Goal: Complete application form

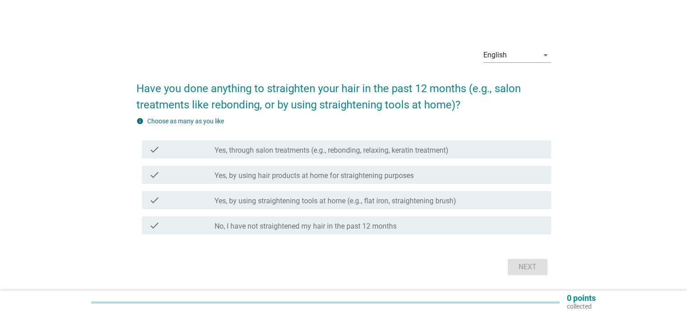
click at [276, 150] on label "Yes, through salon treatments (e.g., rebonding, relaxing, keratin treatment)" at bounding box center [332, 150] width 234 height 9
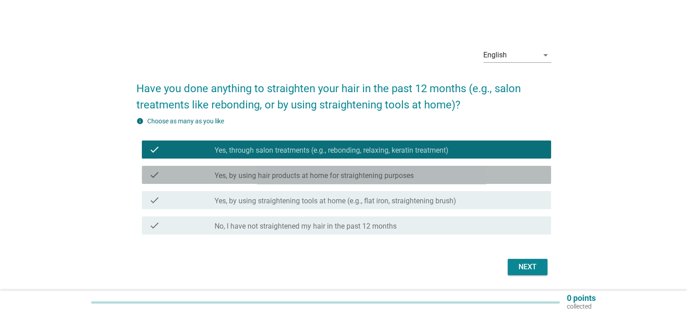
click at [303, 173] on label "Yes, by using hair products at home for straightening purposes" at bounding box center [314, 175] width 199 height 9
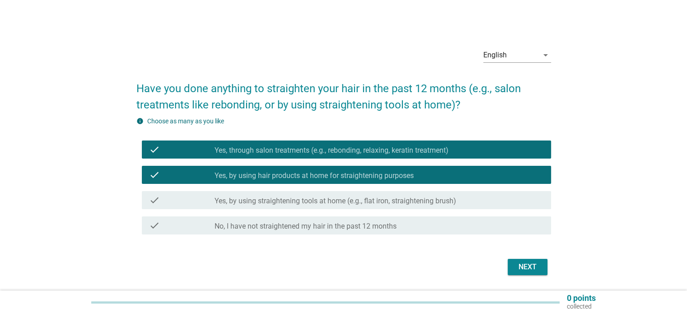
click at [308, 195] on div "check_box_outline_blank Yes, by using straightening tools at home (e.g., flat i…" at bounding box center [379, 200] width 329 height 11
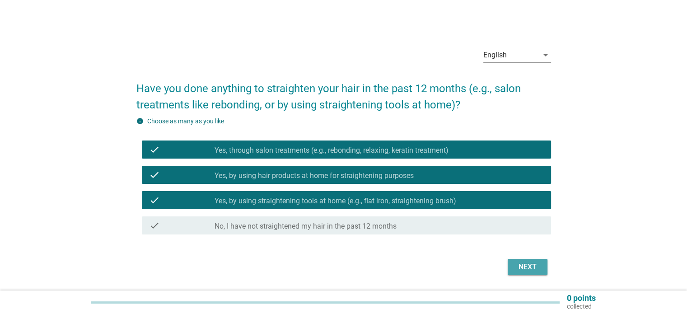
click at [511, 262] on button "Next" at bounding box center [528, 267] width 40 height 16
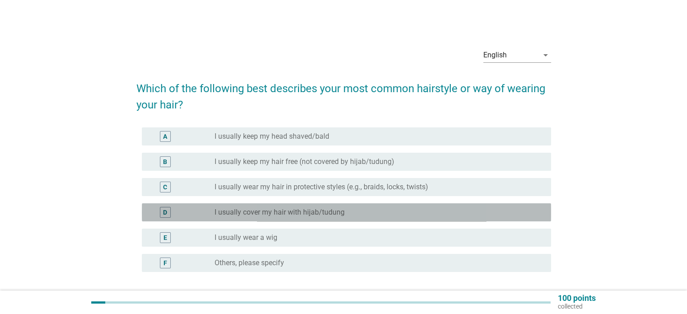
click at [302, 209] on label "I usually cover my hair with hijab/tudung" at bounding box center [280, 212] width 130 height 9
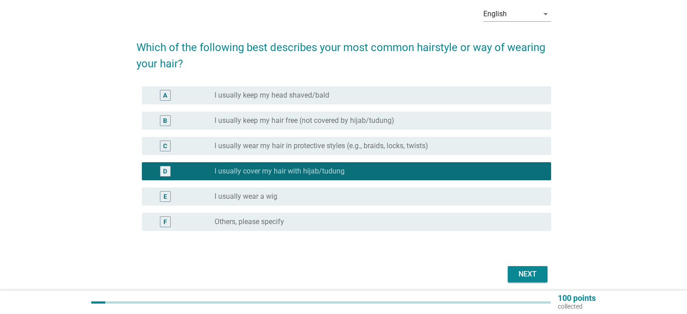
scroll to position [76, 0]
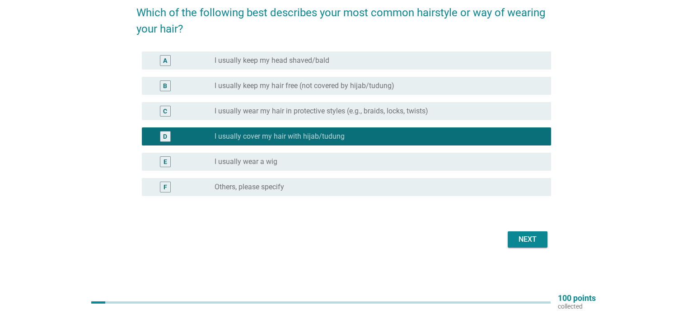
click at [518, 242] on div "Next" at bounding box center [527, 239] width 25 height 11
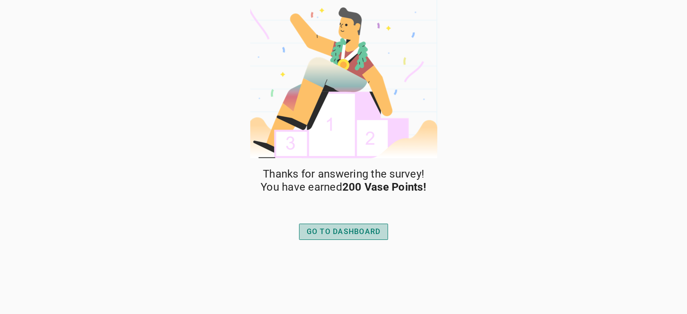
click at [369, 231] on div "GO TO DASHBOARD" at bounding box center [344, 231] width 74 height 11
